Goal: Information Seeking & Learning: Learn about a topic

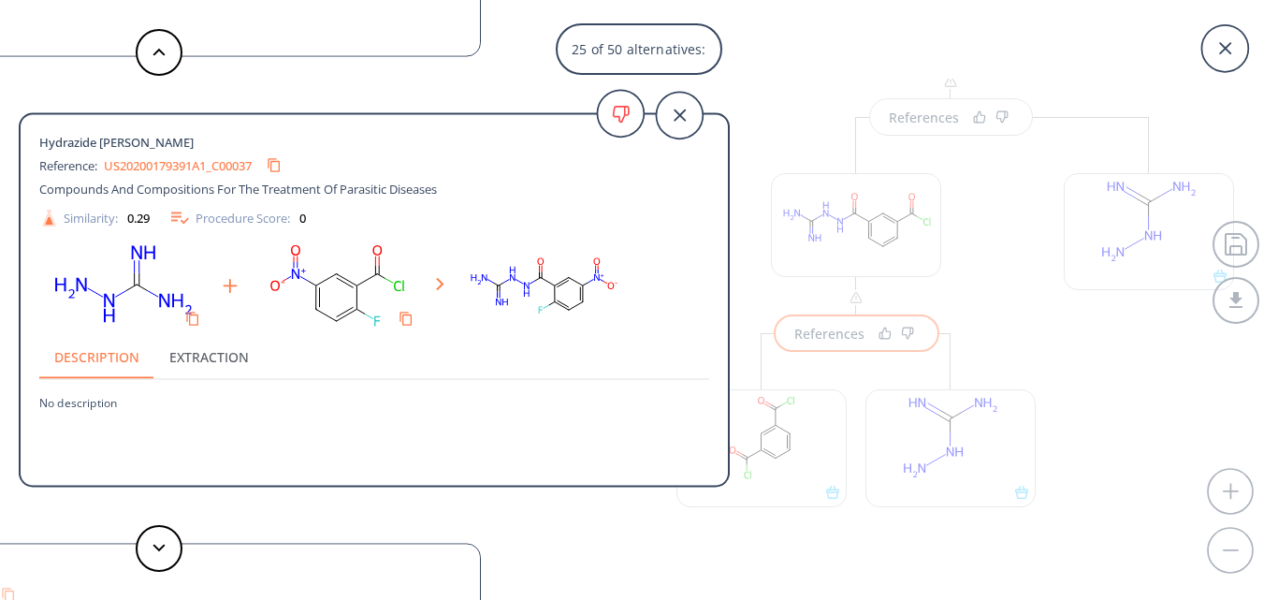
click at [167, 160] on link "US20200179391A1_C00037" at bounding box center [178, 165] width 148 height 12
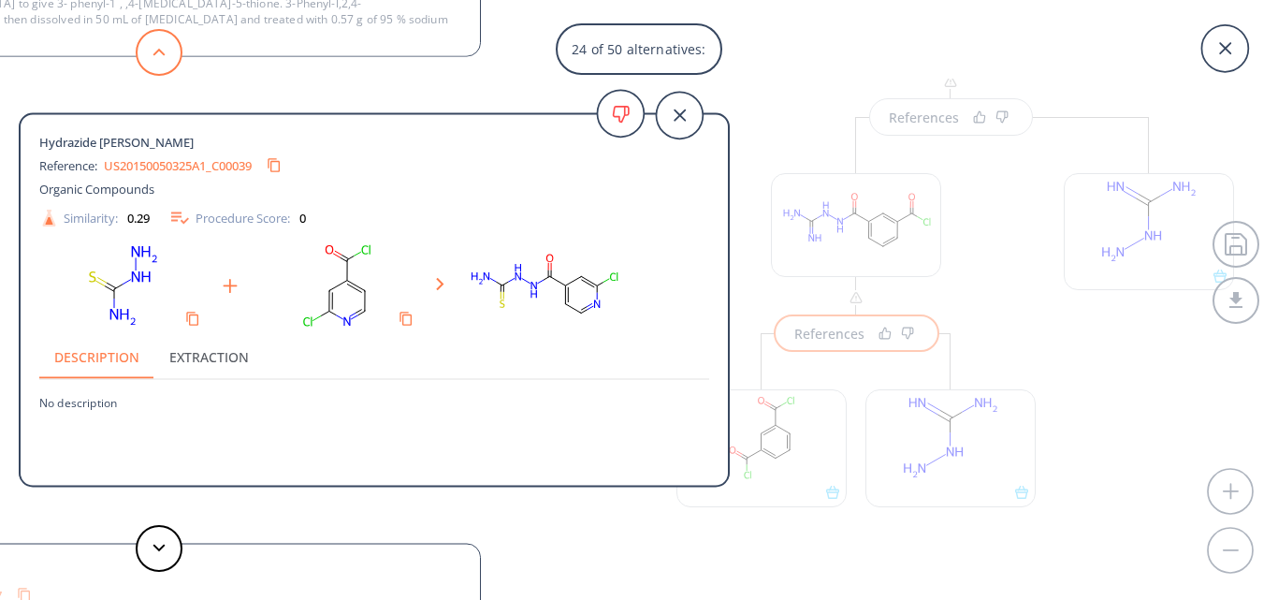
click at [154, 64] on button at bounding box center [159, 52] width 47 height 47
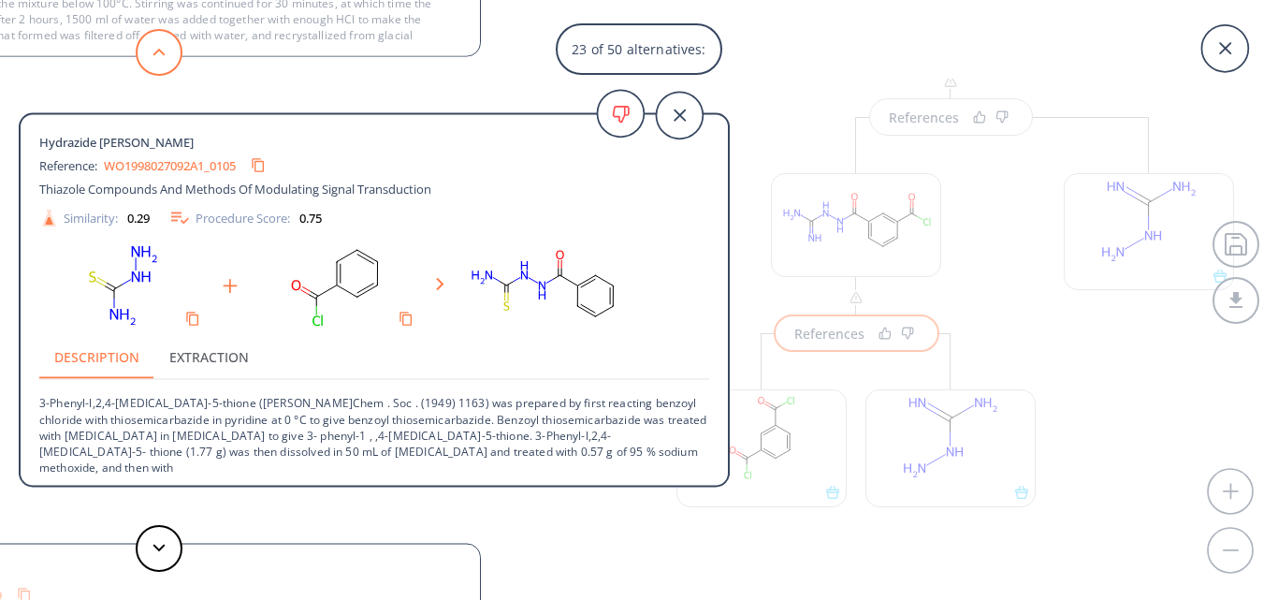
click at [170, 57] on button at bounding box center [159, 52] width 47 height 47
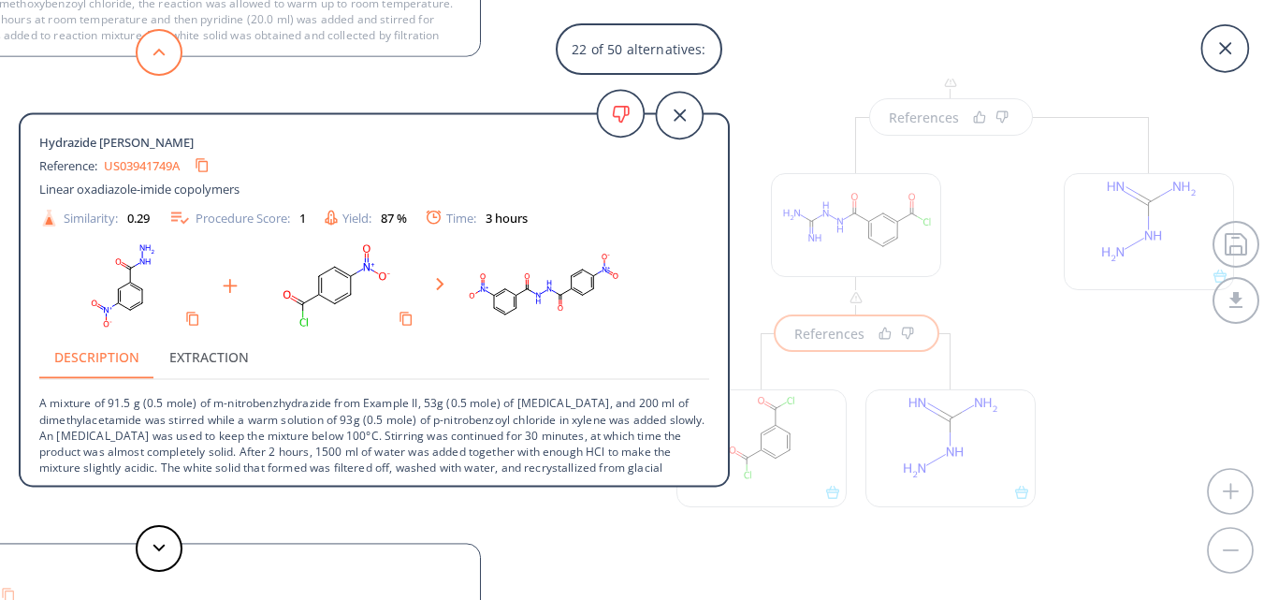
click at [170, 57] on button at bounding box center [159, 52] width 47 height 47
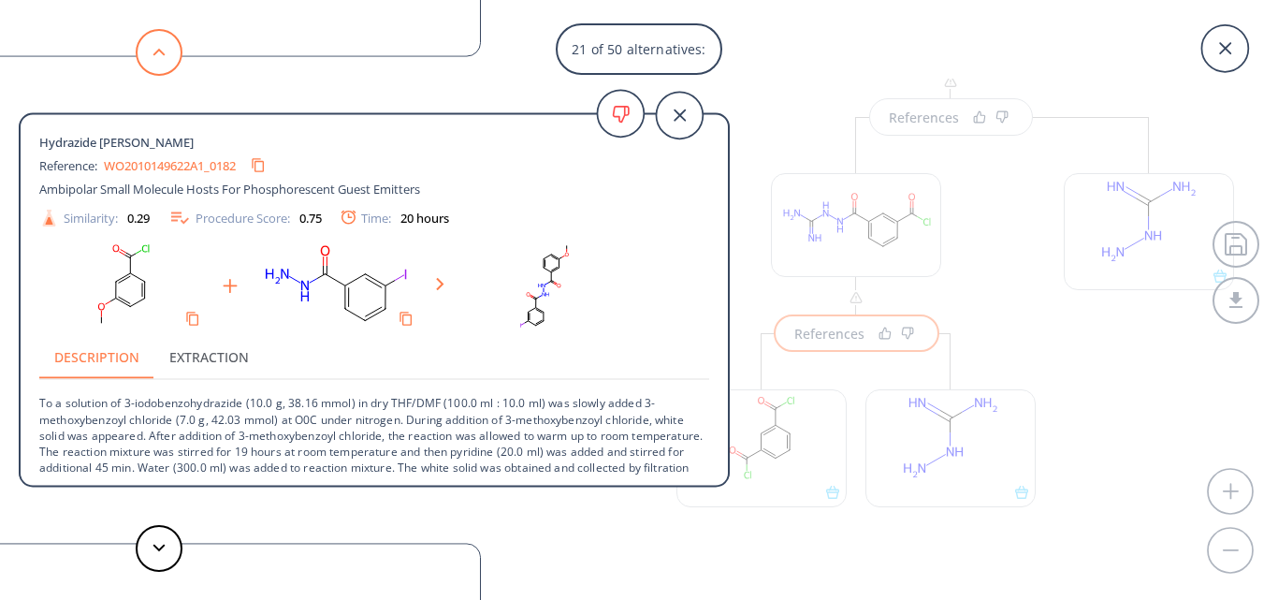
click at [170, 57] on button at bounding box center [159, 52] width 47 height 47
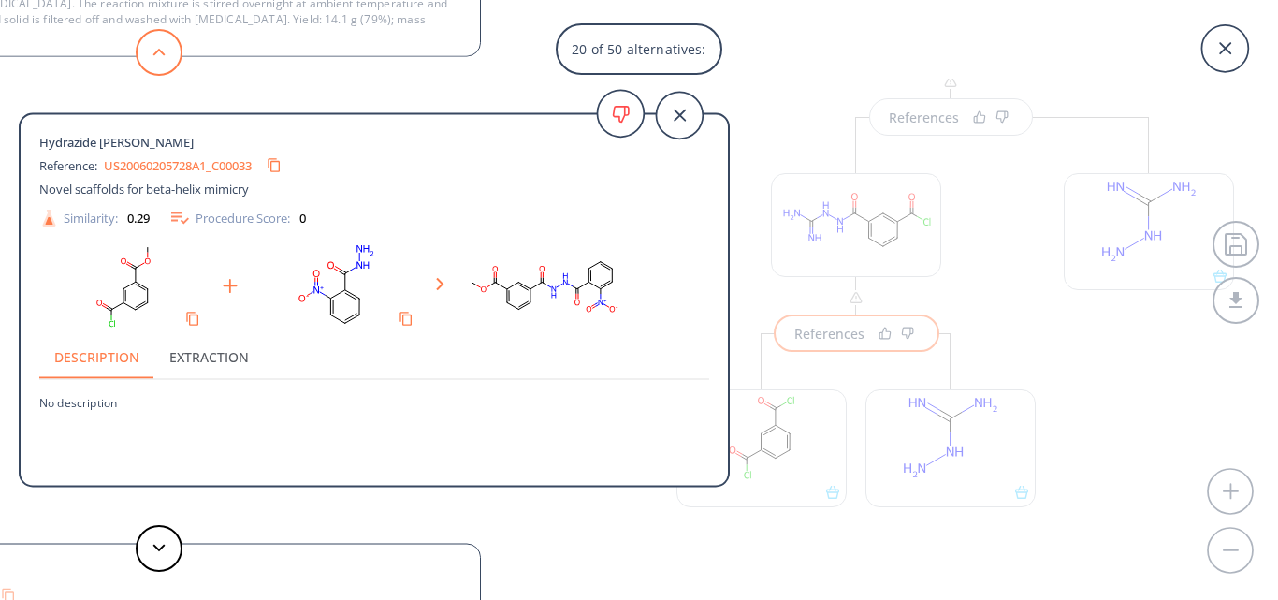
click at [170, 57] on button at bounding box center [159, 52] width 47 height 47
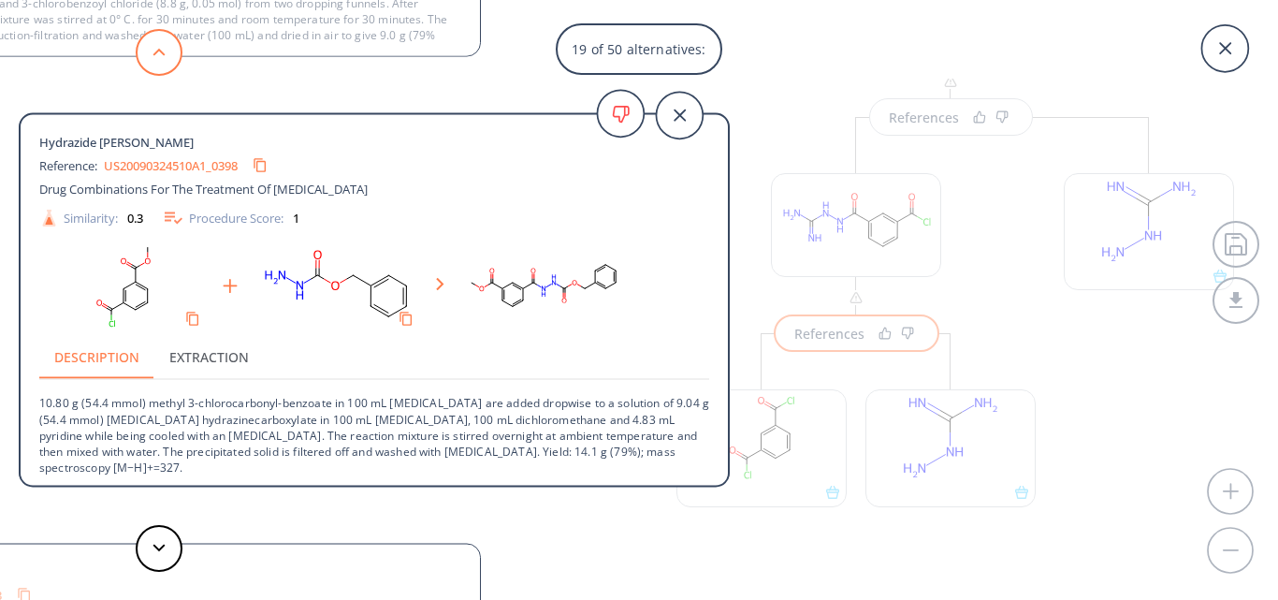
click at [170, 57] on button at bounding box center [159, 52] width 47 height 47
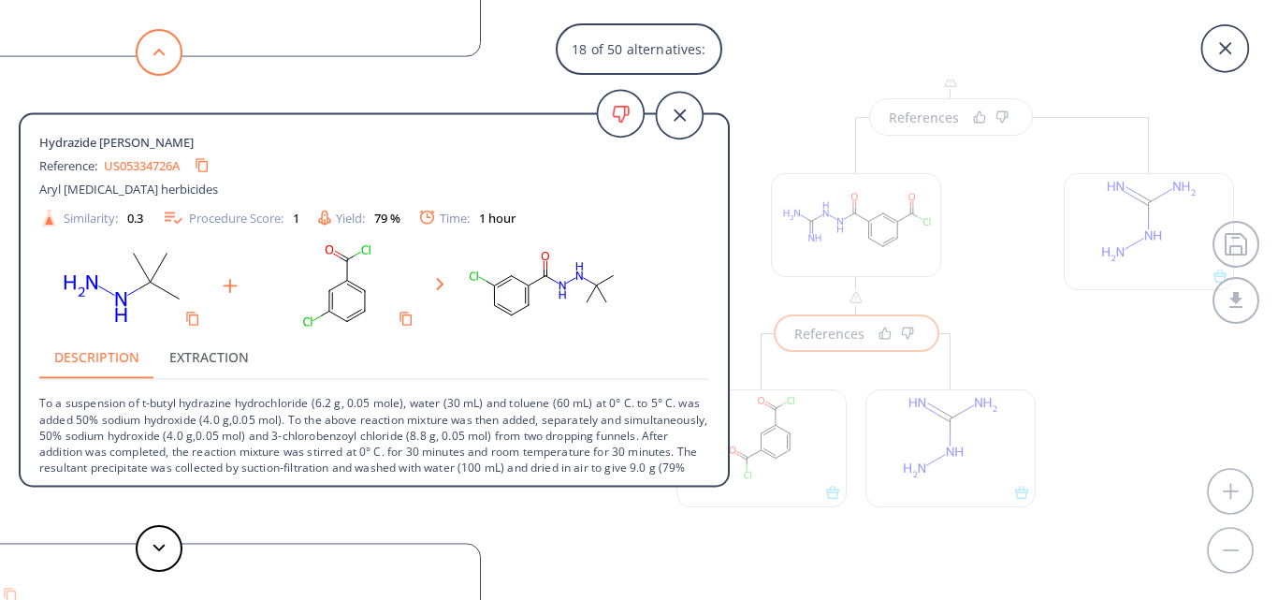
click at [170, 57] on button at bounding box center [159, 52] width 47 height 47
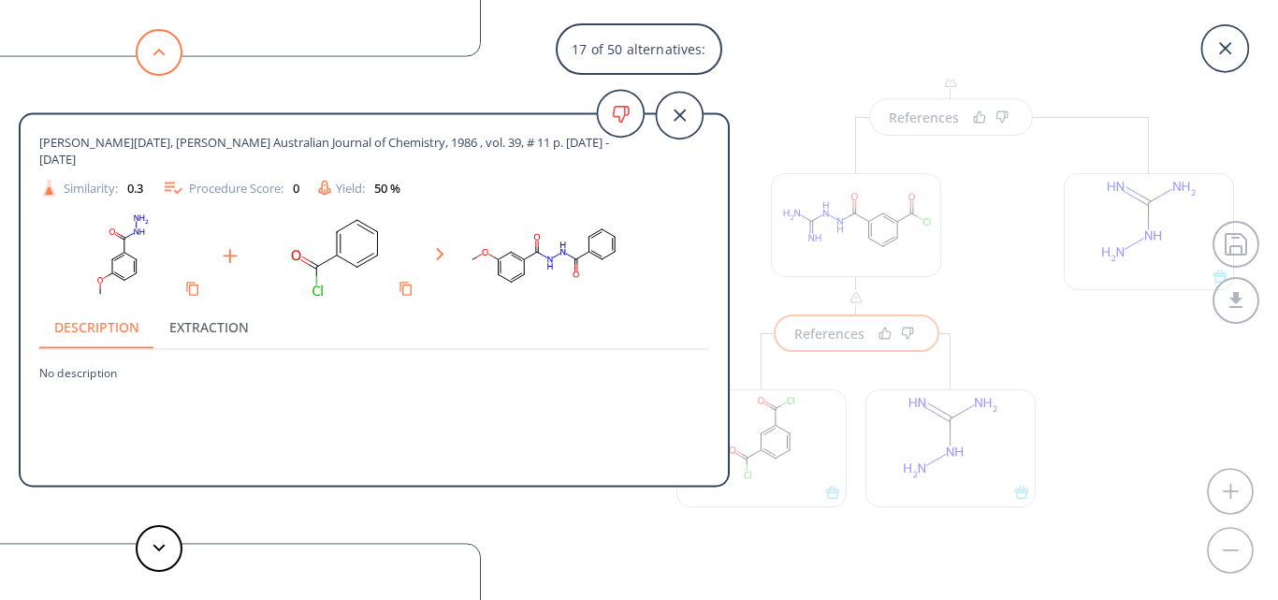
click at [170, 57] on button at bounding box center [159, 52] width 47 height 47
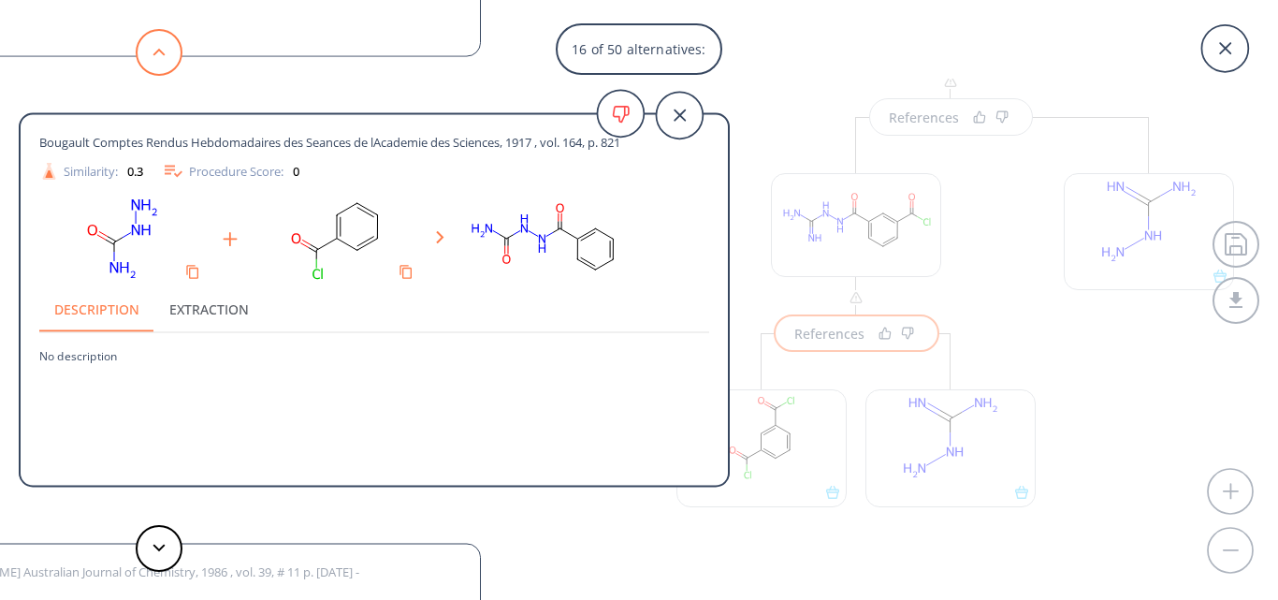
click at [170, 57] on button at bounding box center [159, 52] width 47 height 47
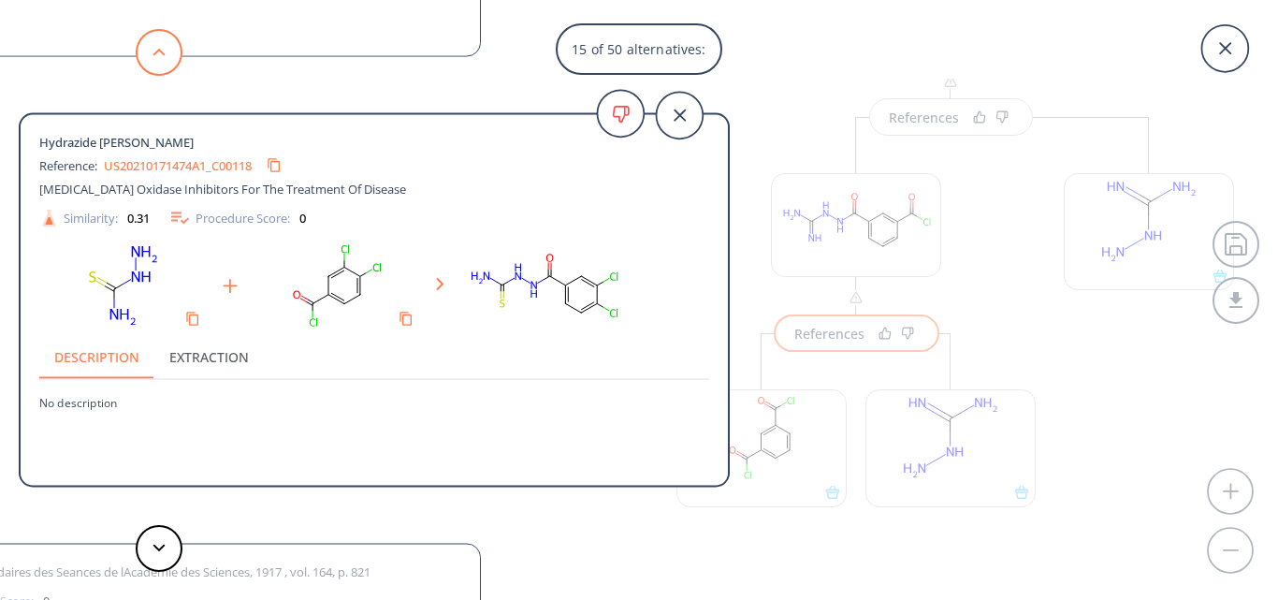
click at [170, 57] on button at bounding box center [159, 52] width 47 height 47
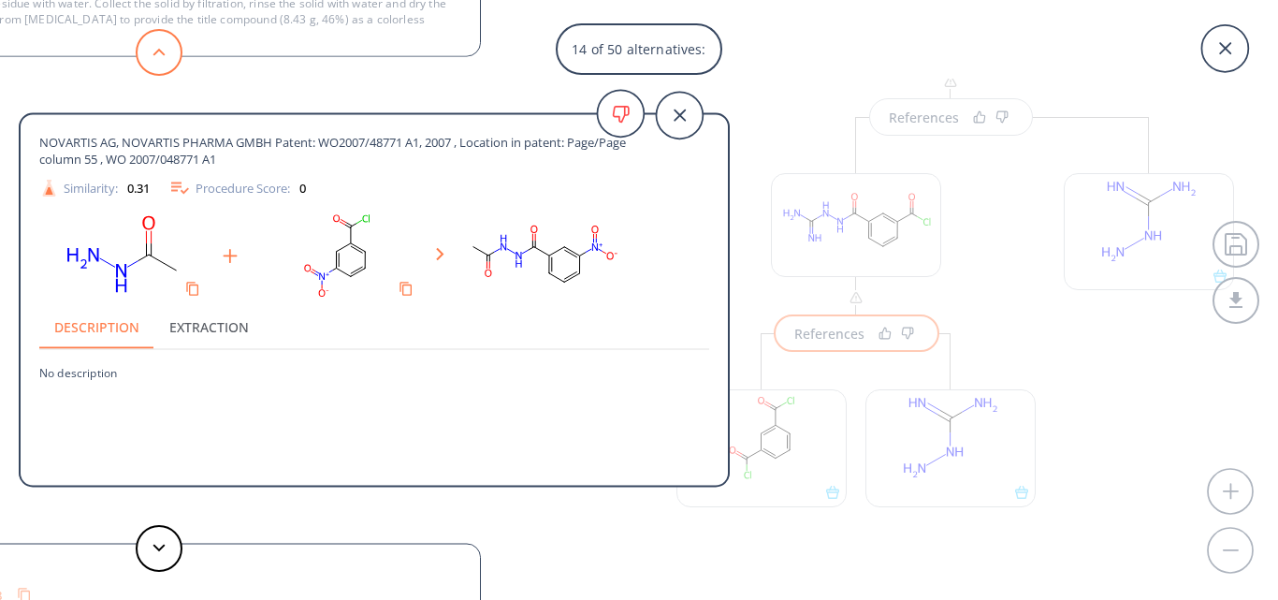
click at [170, 57] on button at bounding box center [159, 52] width 47 height 47
